Goal: Transaction & Acquisition: Subscribe to service/newsletter

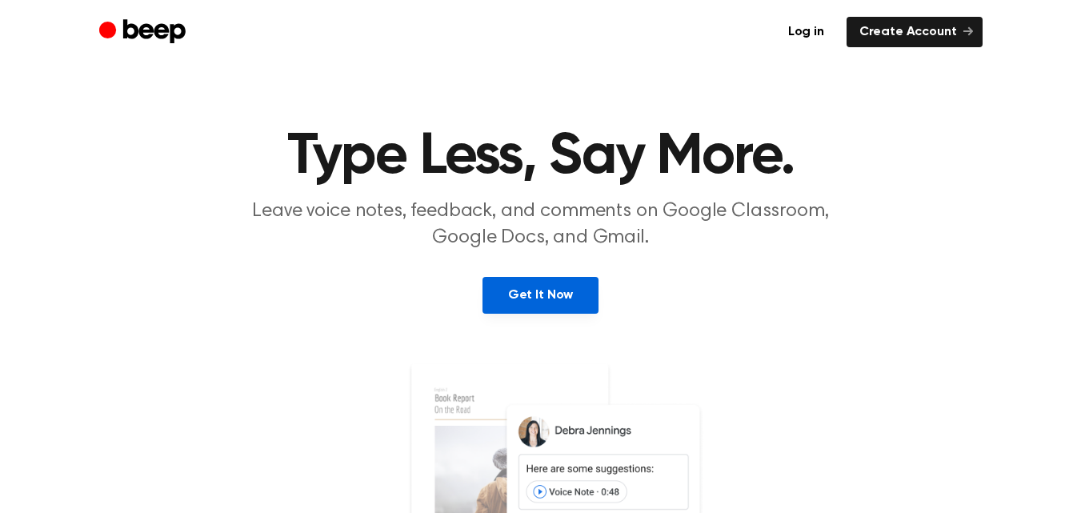
click at [580, 279] on link "Get It Now" at bounding box center [541, 295] width 116 height 37
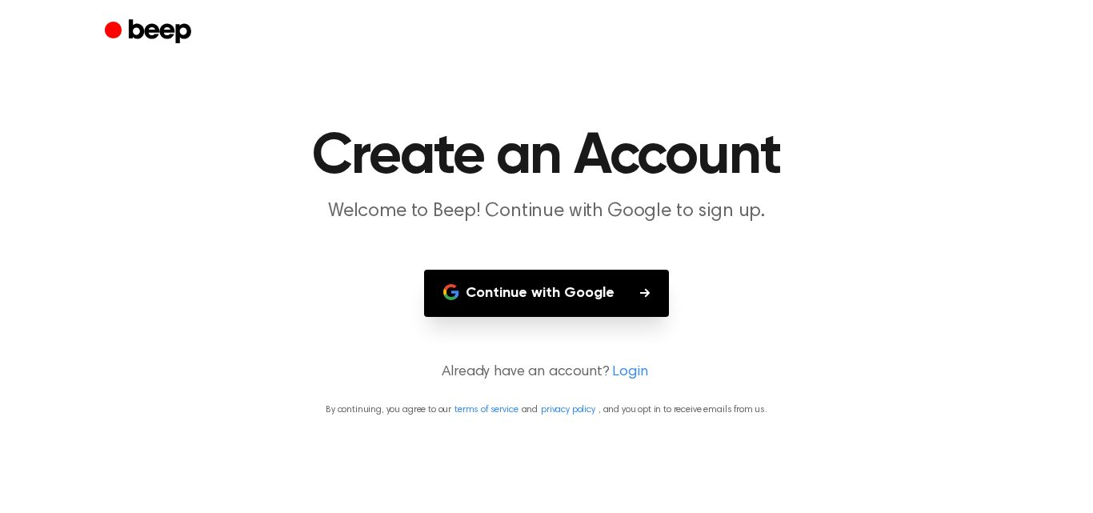
click at [580, 279] on button "Continue with Google" at bounding box center [546, 293] width 245 height 47
click at [595, 297] on button "Continue with Google" at bounding box center [546, 293] width 245 height 47
click at [612, 279] on button "Continue with Google" at bounding box center [546, 293] width 245 height 47
click at [594, 293] on button "Continue with Google" at bounding box center [546, 293] width 245 height 47
click at [632, 387] on main "Create an Account Welcome to Beep! Continue with Google to sign up. Continue wi…" at bounding box center [546, 256] width 1093 height 513
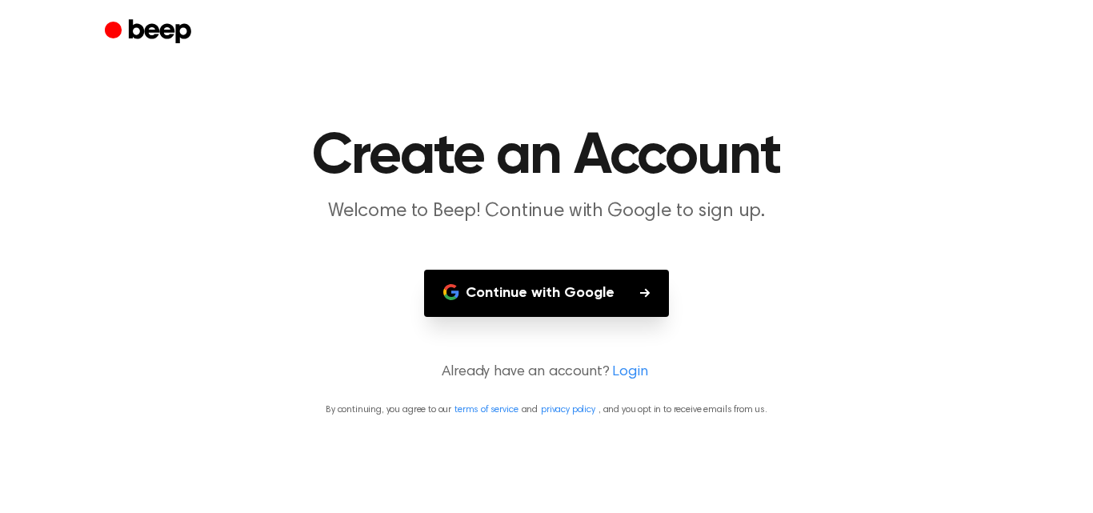
click at [632, 375] on link "Login" at bounding box center [629, 373] width 35 height 22
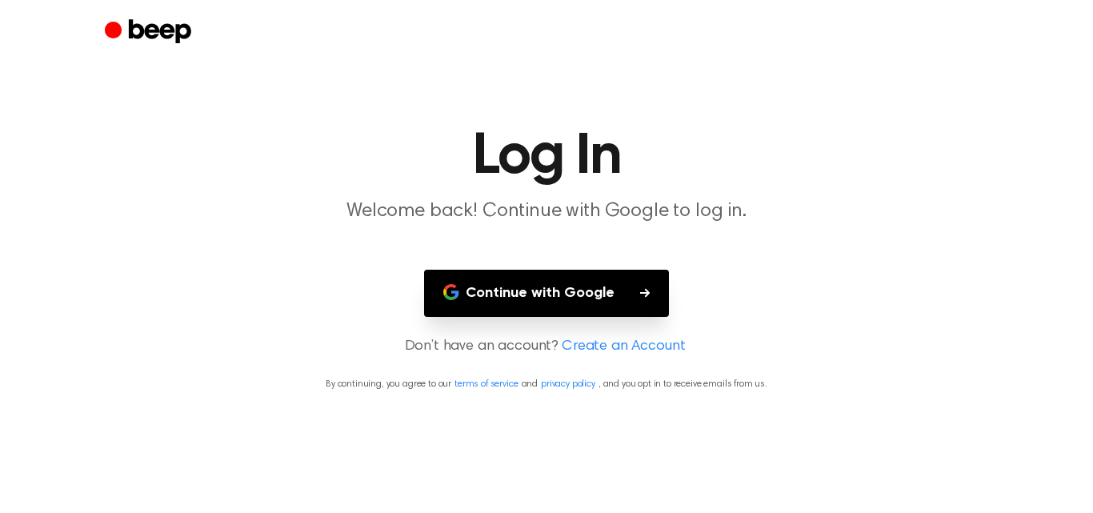
click at [646, 347] on link "Create an Account" at bounding box center [623, 347] width 123 height 22
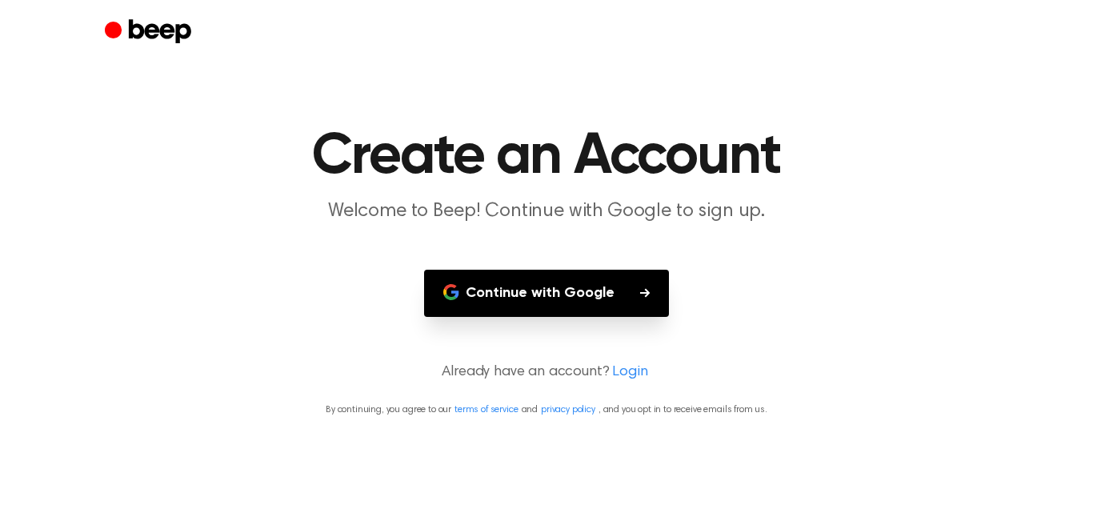
click at [632, 368] on link "Login" at bounding box center [629, 373] width 35 height 22
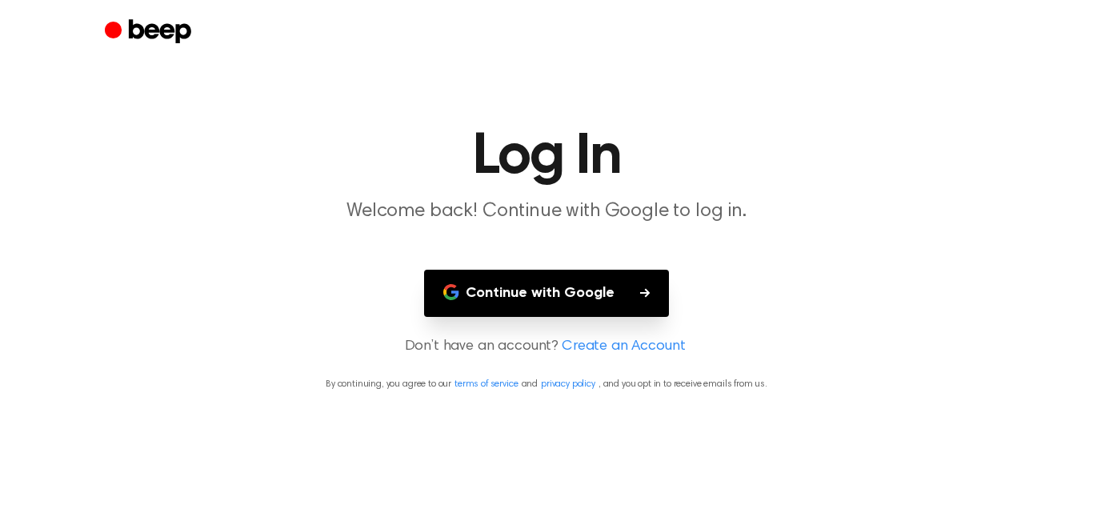
click at [624, 303] on button "Continue with Google" at bounding box center [546, 293] width 245 height 47
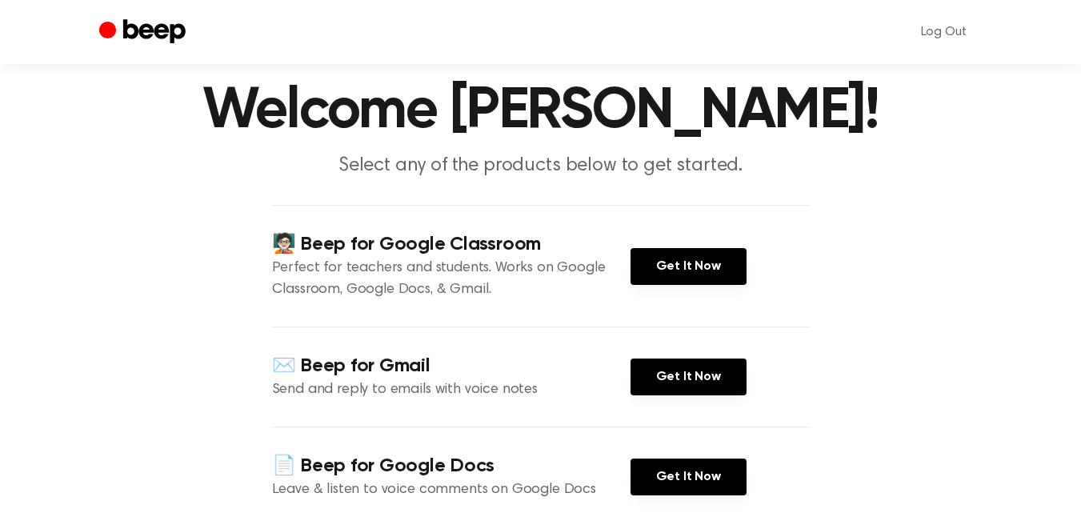
scroll to position [160, 0]
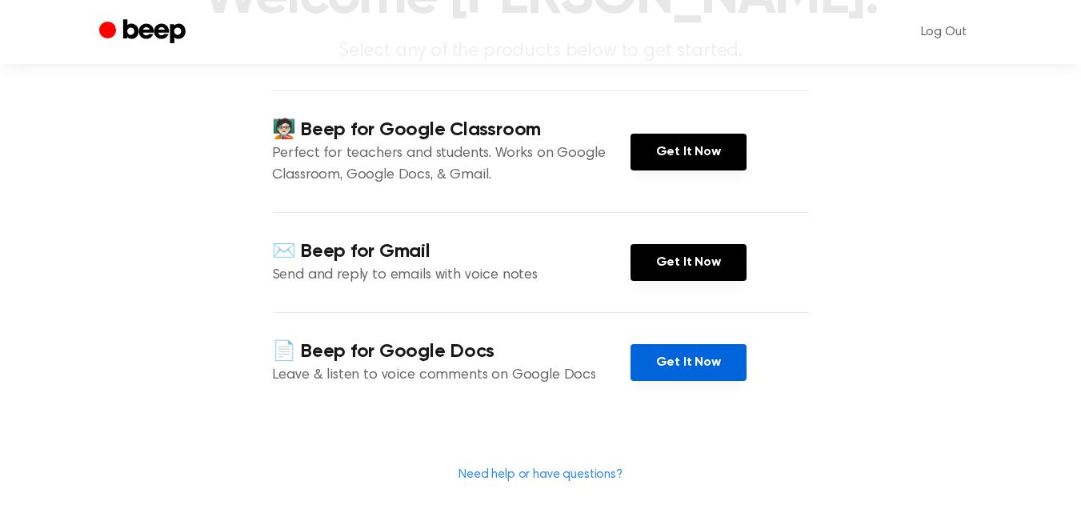
click at [640, 353] on link "Get It Now" at bounding box center [689, 362] width 116 height 37
click at [659, 359] on link "Get It Now" at bounding box center [689, 362] width 116 height 37
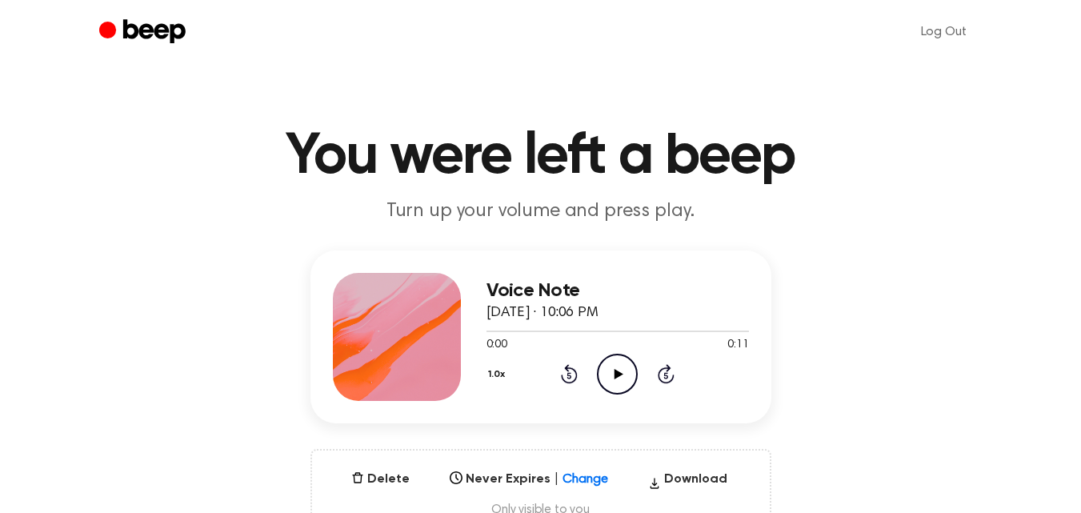
click at [608, 384] on icon "Play Audio" at bounding box center [617, 374] width 41 height 41
click at [612, 331] on div at bounding box center [618, 330] width 263 height 13
click at [694, 339] on div "0:05 0:11" at bounding box center [618, 345] width 263 height 17
click at [701, 332] on div at bounding box center [618, 330] width 263 height 13
click at [523, 331] on div at bounding box center [618, 330] width 263 height 13
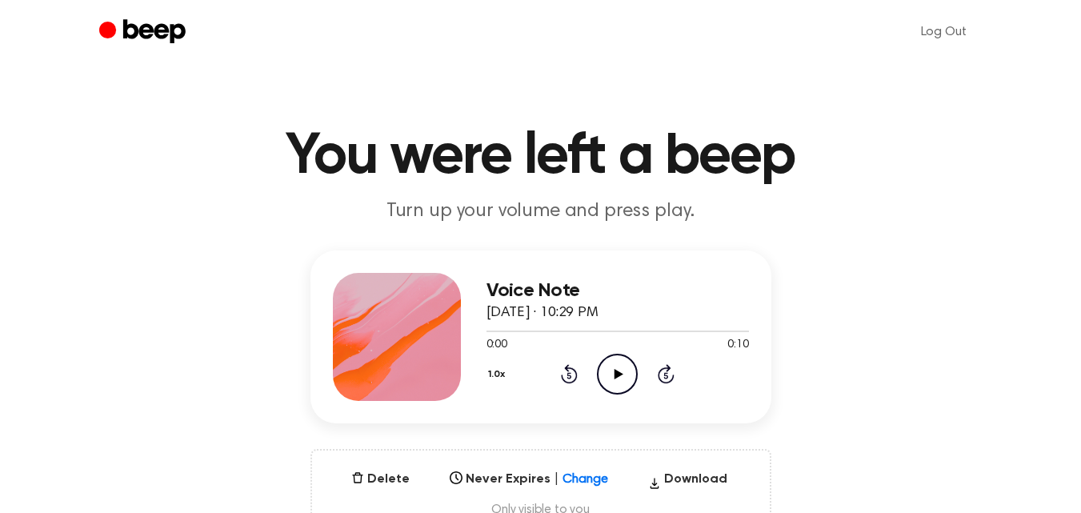
click at [600, 371] on icon "Play Audio" at bounding box center [617, 374] width 41 height 41
click at [592, 333] on div at bounding box center [618, 330] width 263 height 13
